Goal: Task Accomplishment & Management: Use online tool/utility

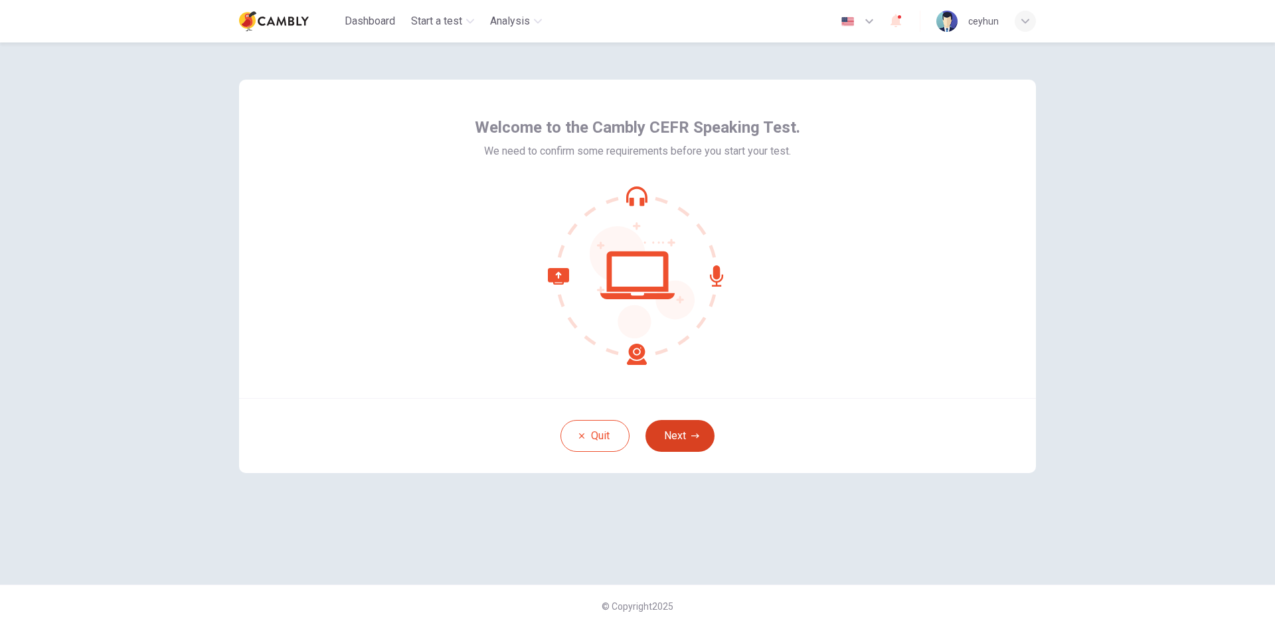
click at [673, 438] on button "Next" at bounding box center [679, 436] width 69 height 32
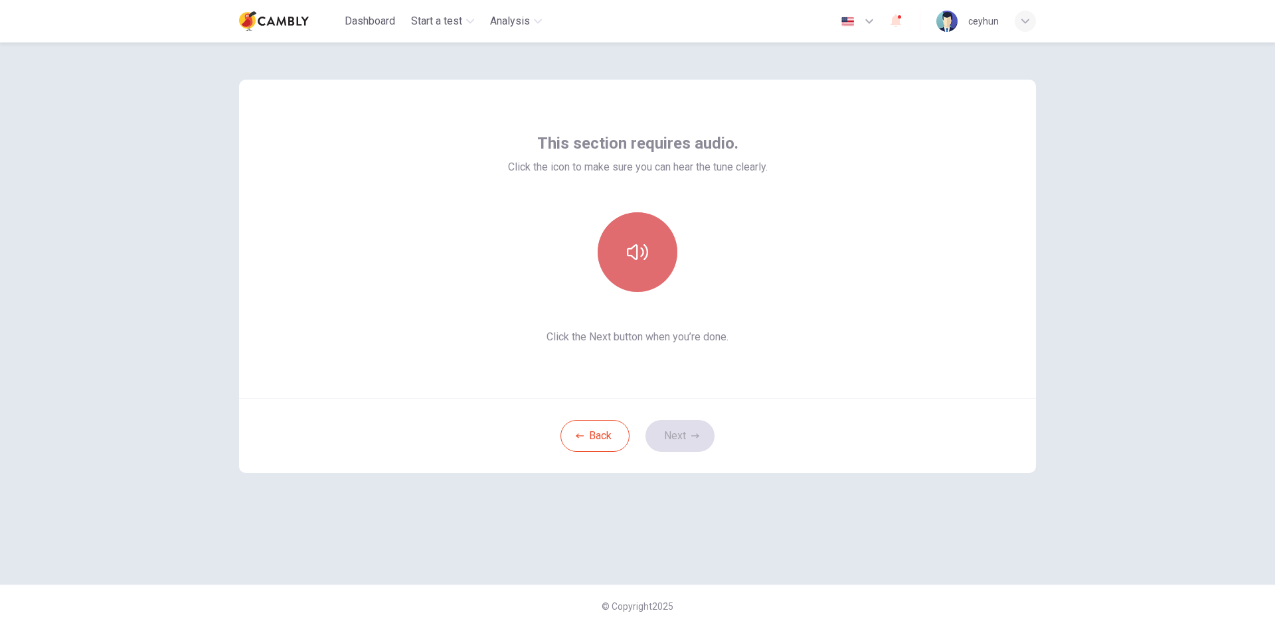
click at [659, 250] on button "button" at bounding box center [638, 252] width 80 height 80
click at [693, 423] on button "Next" at bounding box center [679, 436] width 69 height 32
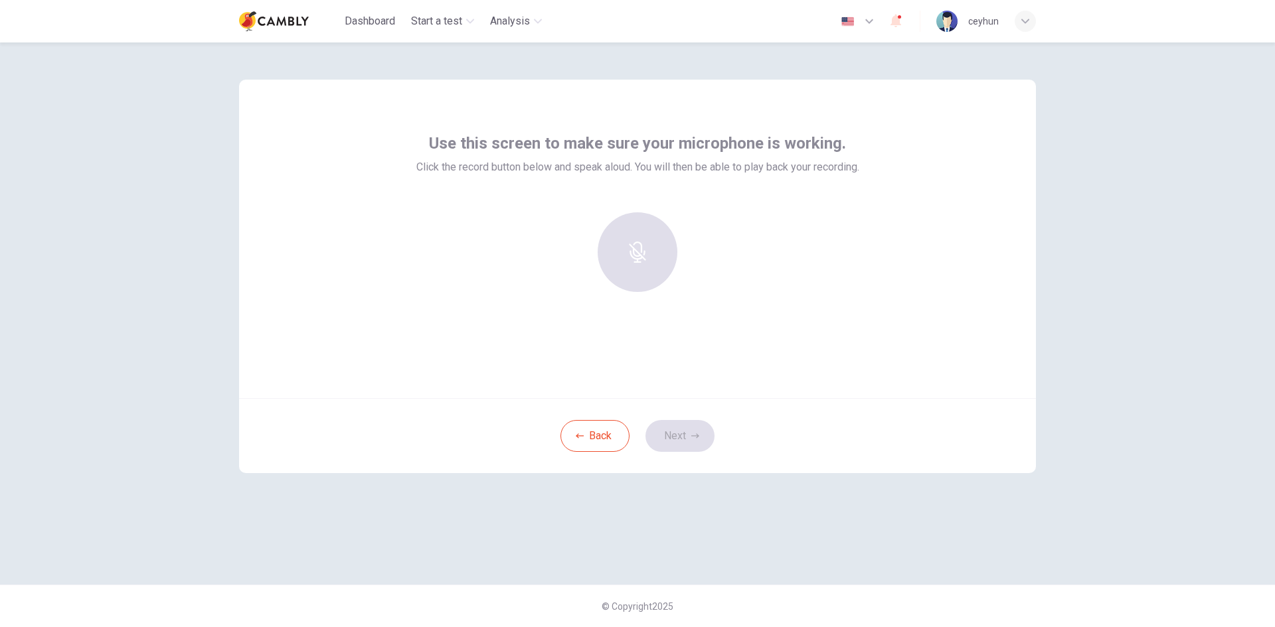
click at [645, 234] on div at bounding box center [637, 252] width 143 height 80
click at [686, 246] on div at bounding box center [637, 252] width 143 height 80
click at [625, 258] on h6 "Record" at bounding box center [638, 264] width 30 height 16
click at [633, 244] on icon "button" at bounding box center [636, 242] width 15 height 21
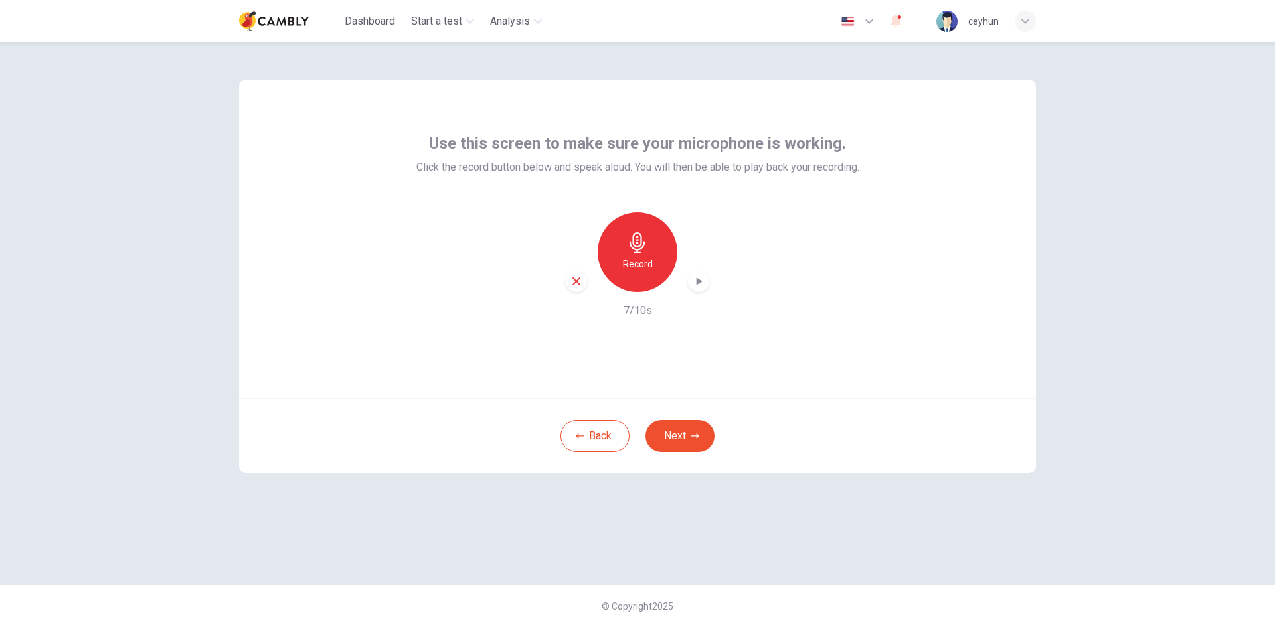
click at [876, 21] on icon "button" at bounding box center [869, 21] width 16 height 16
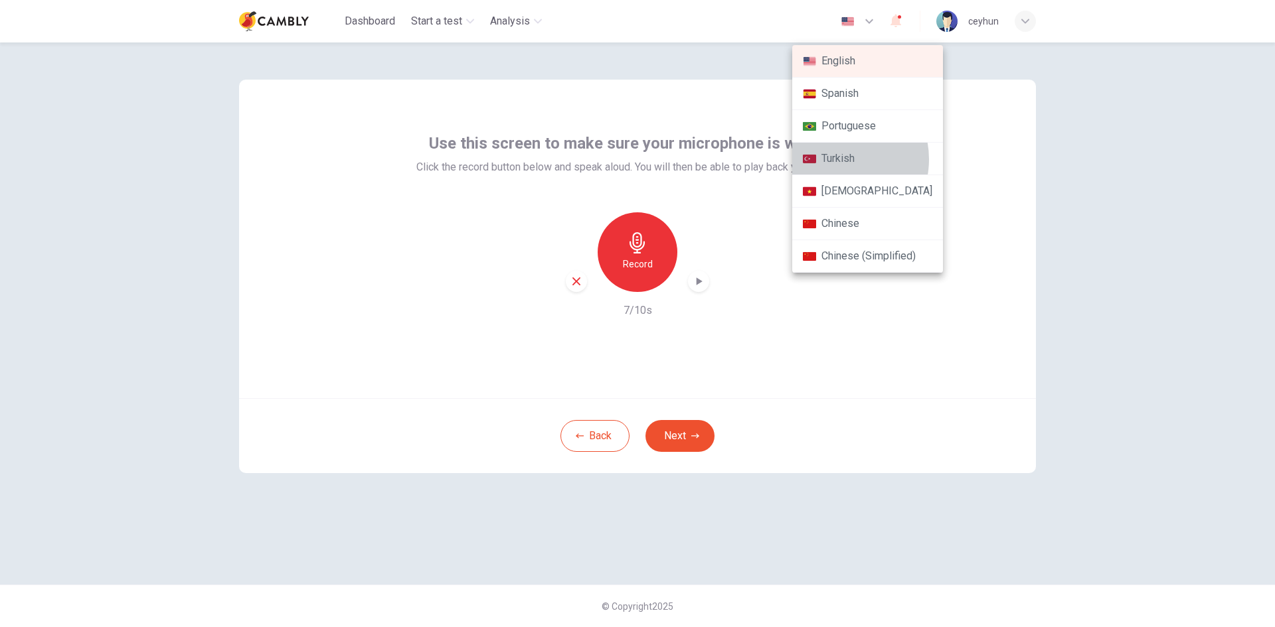
click at [835, 159] on li "Turkish" at bounding box center [867, 159] width 151 height 33
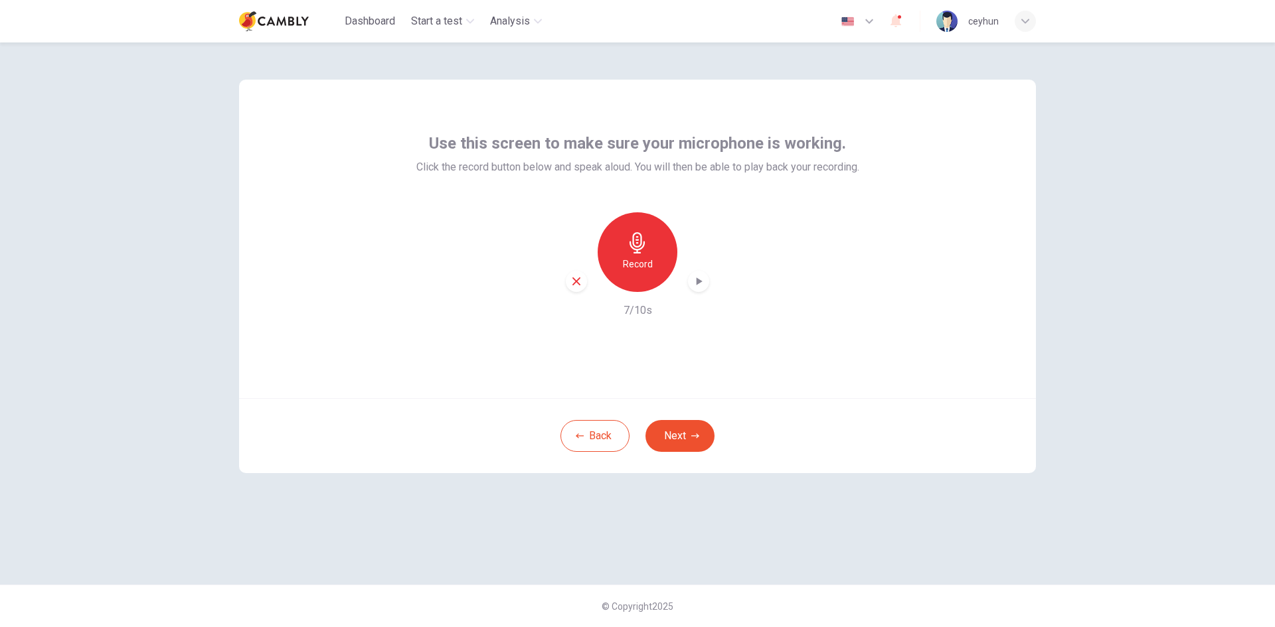
type input "**"
click at [669, 446] on button "İleri" at bounding box center [679, 436] width 69 height 32
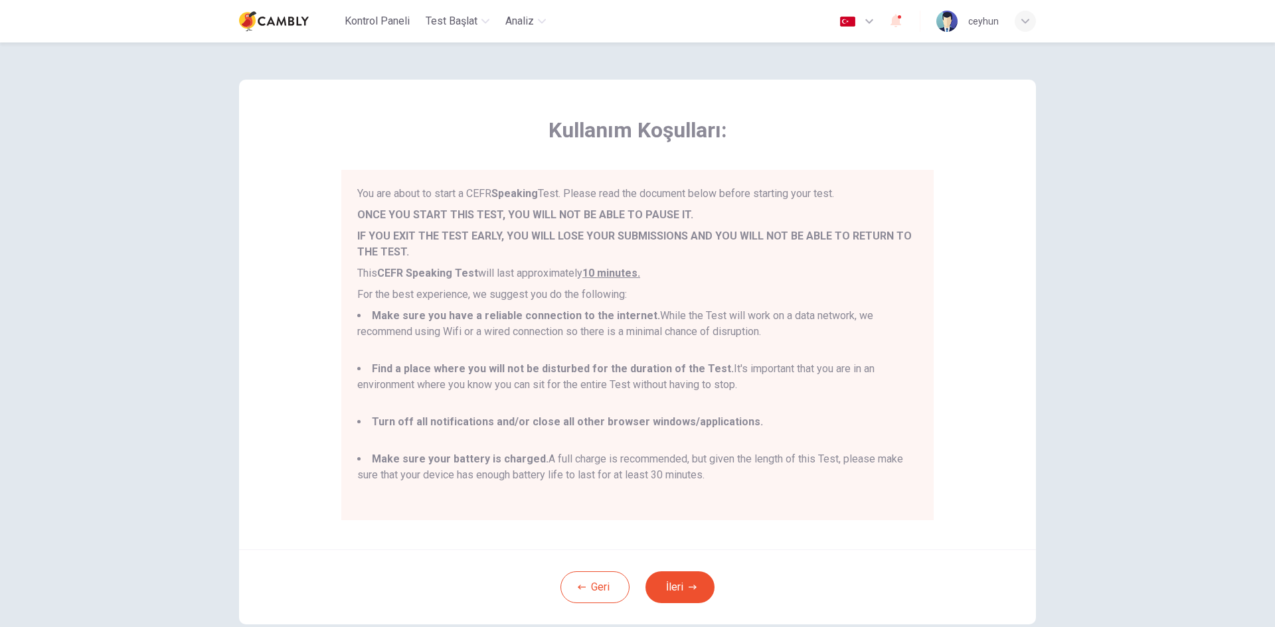
click at [989, 214] on div "Kullanım Koşulları: You are about to start a CEFR Speaking Test. Please read th…" at bounding box center [637, 315] width 797 height 470
click at [786, 307] on div "You are about to start a CEFR Speaking Test. Please read the document below bef…" at bounding box center [637, 345] width 560 height 319
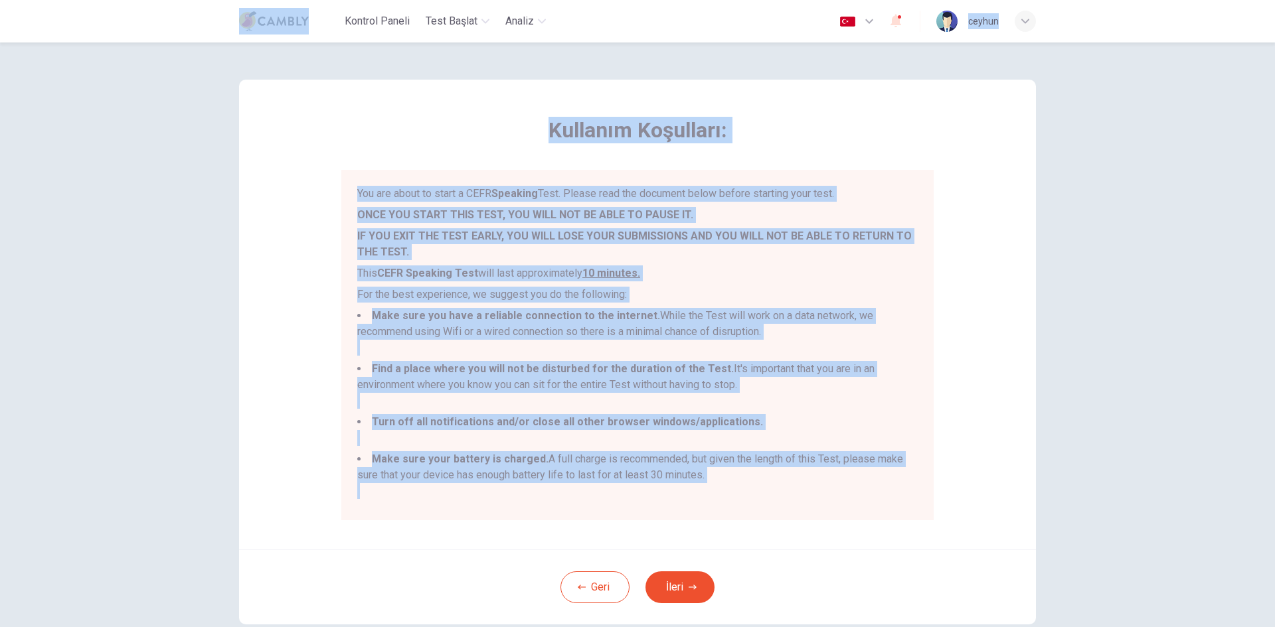
copy body "Loremip Dolors Amet Consec Adipis Elitse ​ doeius Temporin Utlaboree: Dol mag a…"
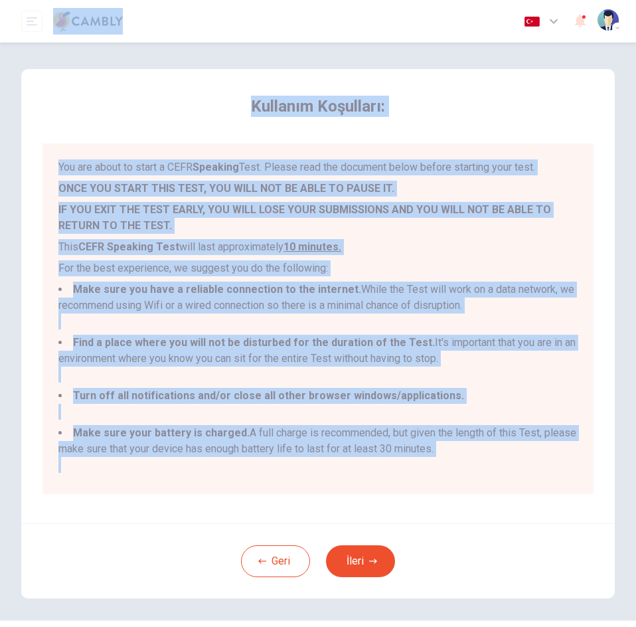
click at [548, 236] on div "You are about to start a CEFR Speaking Test. Please read the document below bef…" at bounding box center [317, 318] width 519 height 319
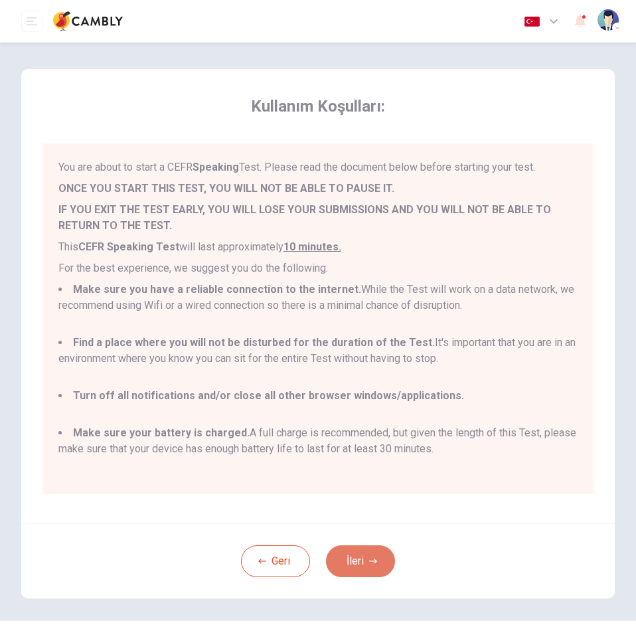
click at [351, 556] on button "İleri" at bounding box center [360, 561] width 69 height 32
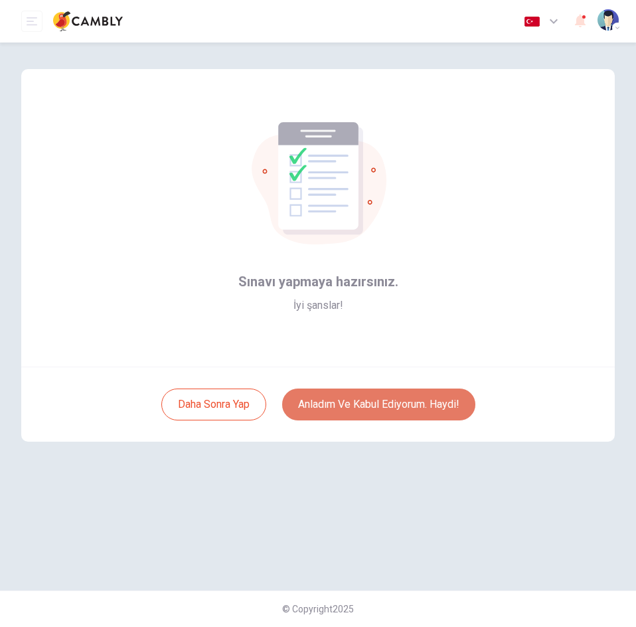
click at [368, 414] on button "Anladım ve kabul ediyorum. Haydi!" at bounding box center [378, 404] width 193 height 32
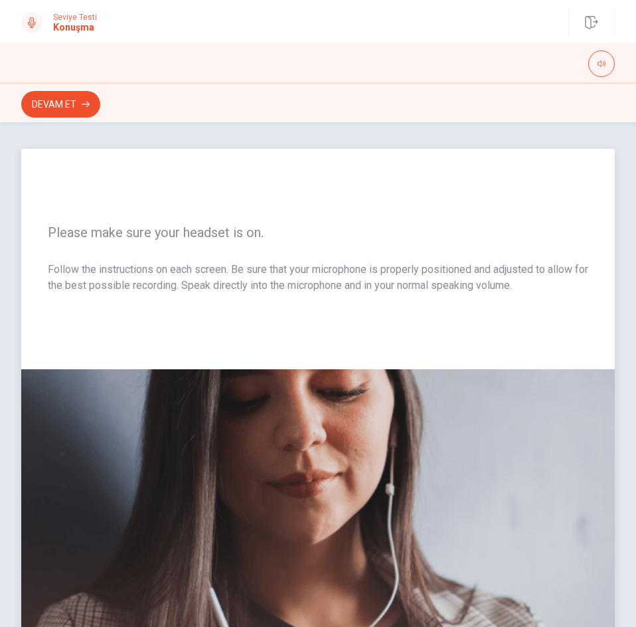
click at [169, 242] on div "Please make sure your headset is on. Follow the instructions on each screen. Be…" at bounding box center [318, 259] width 594 height 220
click at [147, 236] on span "Please make sure your headset is on." at bounding box center [318, 232] width 540 height 16
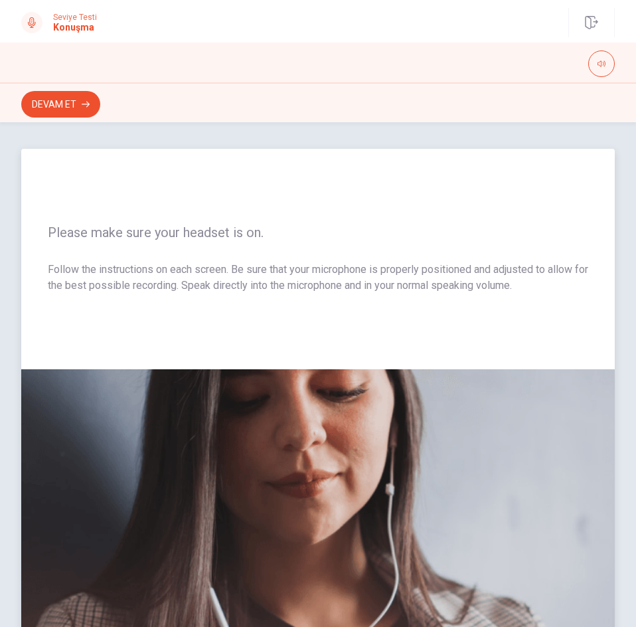
click at [147, 236] on span "Please make sure your headset is on." at bounding box center [318, 232] width 540 height 16
drag, startPoint x: 531, startPoint y: 287, endPoint x: 147, endPoint y: 233, distance: 388.2
click at [147, 233] on div "Please make sure your headset is on. Follow the instructions on each screen. Be…" at bounding box center [318, 259] width 594 height 220
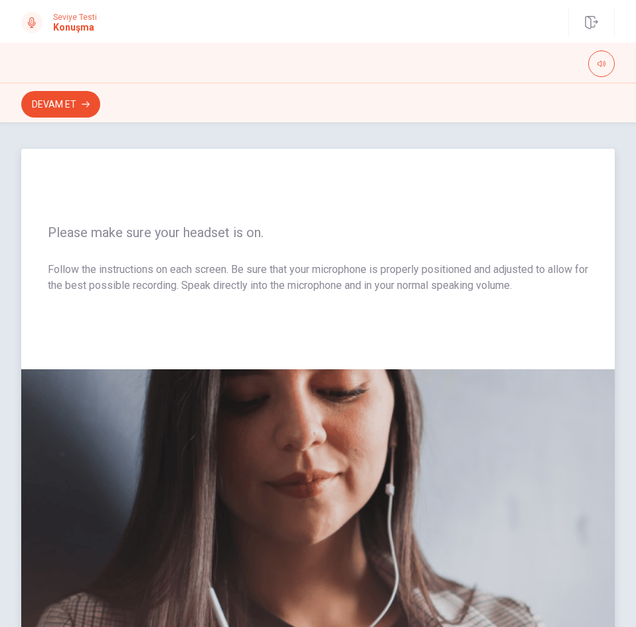
drag, startPoint x: 147, startPoint y: 233, endPoint x: 291, endPoint y: 287, distance: 154.0
click at [291, 287] on div "Please make sure your headset is on. Follow the instructions on each screen. Be…" at bounding box center [318, 259] width 594 height 220
click at [316, 263] on p "Follow the instructions on each screen. Be sure that your microphone is properl…" at bounding box center [318, 278] width 540 height 32
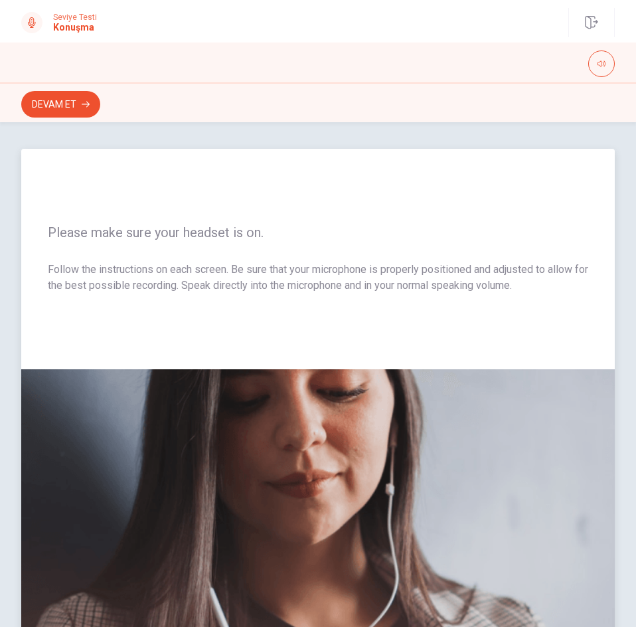
click at [316, 263] on p "Follow the instructions on each screen. Be sure that your microphone is properl…" at bounding box center [318, 278] width 540 height 32
click at [56, 109] on button "Devam Et" at bounding box center [60, 104] width 79 height 27
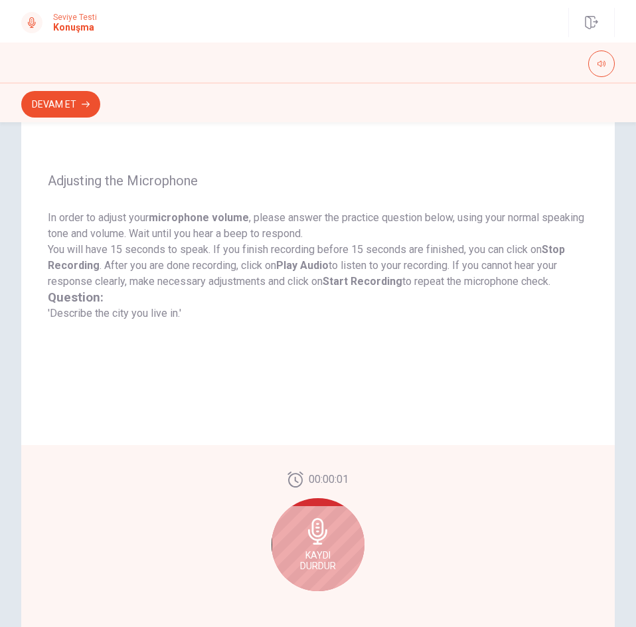
scroll to position [90, 0]
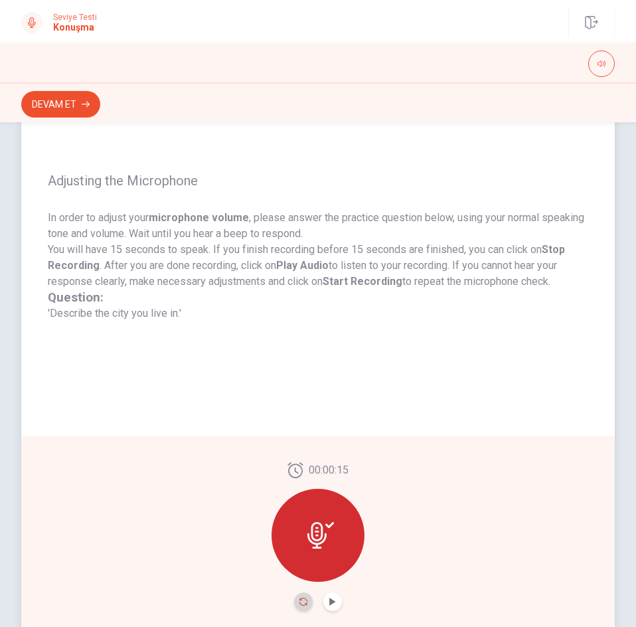
click at [300, 600] on icon "Record Again" at bounding box center [303, 602] width 8 height 8
click at [329, 605] on icon "Play Audio" at bounding box center [333, 602] width 8 height 8
click at [74, 107] on button "Devam Et" at bounding box center [60, 104] width 79 height 27
click at [74, 107] on div "Devam Et" at bounding box center [318, 104] width 594 height 25
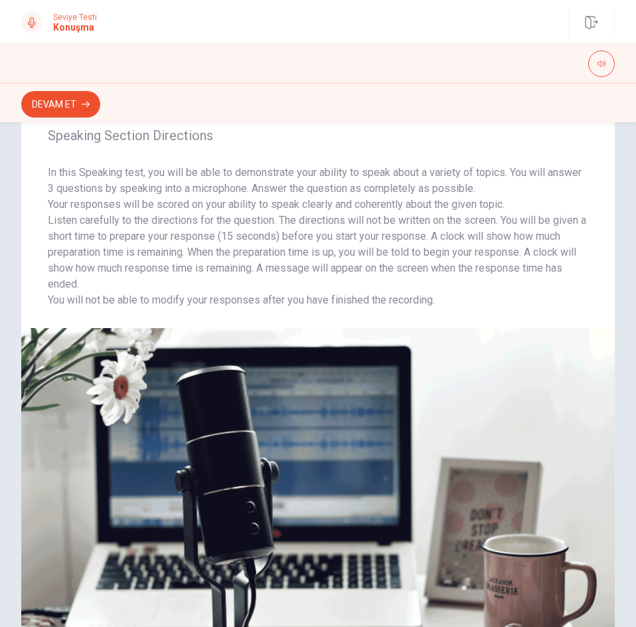
scroll to position [0, 0]
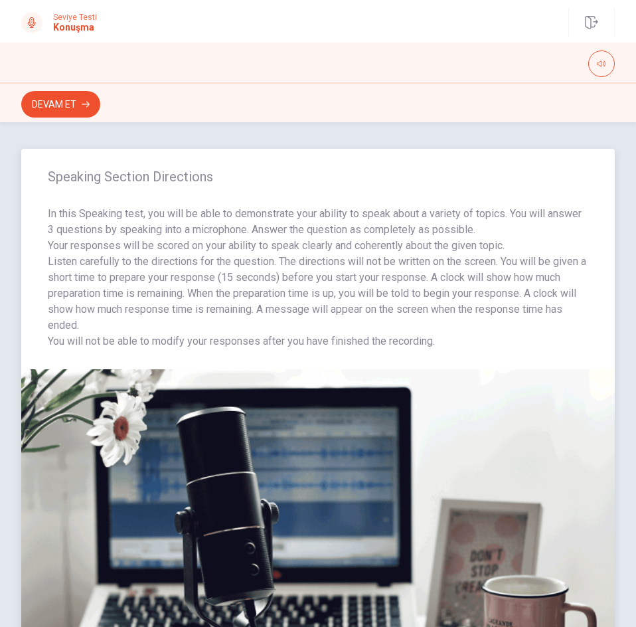
click at [345, 257] on p "Listen carefully to the directions for the question. The directions will not be…" at bounding box center [318, 294] width 540 height 80
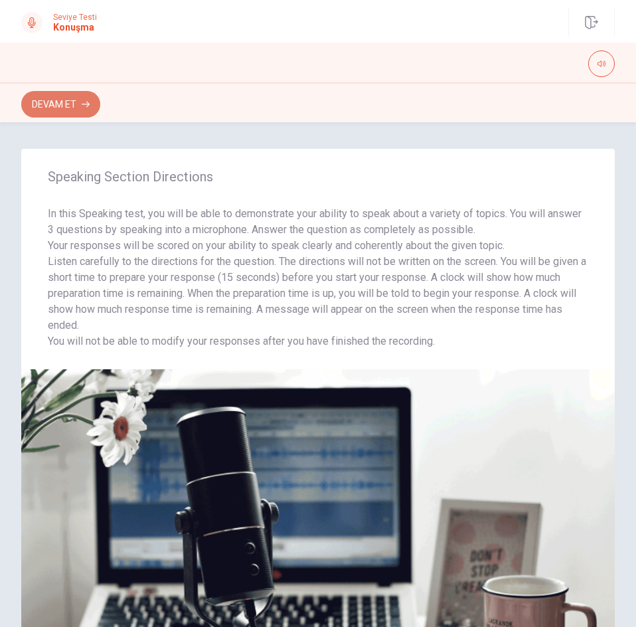
click at [58, 104] on button "Devam Et" at bounding box center [60, 104] width 79 height 27
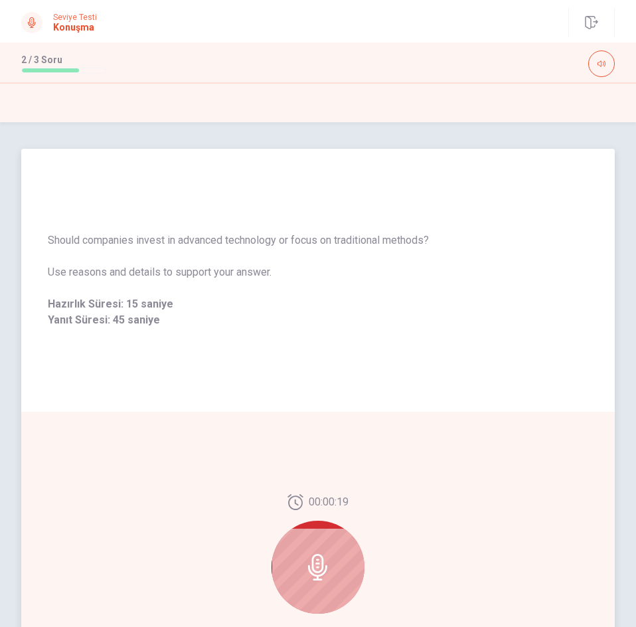
click at [309, 564] on icon at bounding box center [317, 567] width 19 height 27
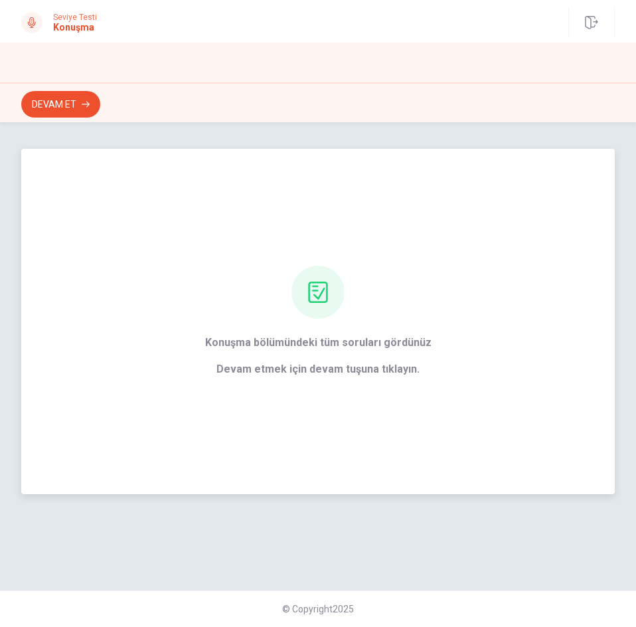
click at [364, 373] on span "Devam etmek için devam tuşuna tıklayın." at bounding box center [318, 369] width 226 height 16
click at [476, 314] on div "Konuşma bölümündeki tüm soruları gördünüz Devam etmek için devam tuşuna tıklayı…" at bounding box center [318, 321] width 594 height 345
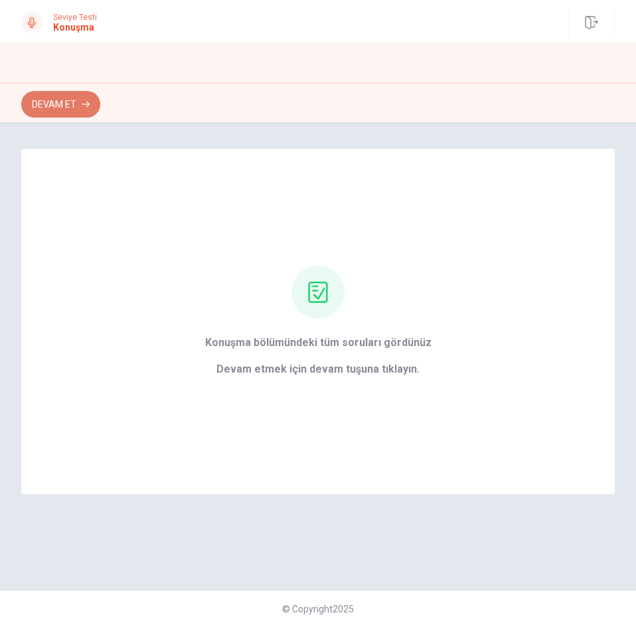
click at [42, 104] on button "Devam Et" at bounding box center [60, 104] width 79 height 27
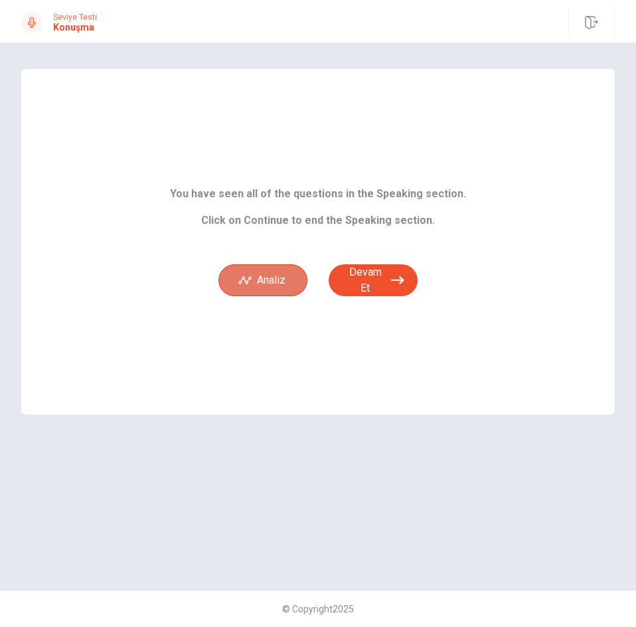
click at [264, 284] on button "Analiz" at bounding box center [262, 280] width 89 height 32
